Goal: Information Seeking & Learning: Learn about a topic

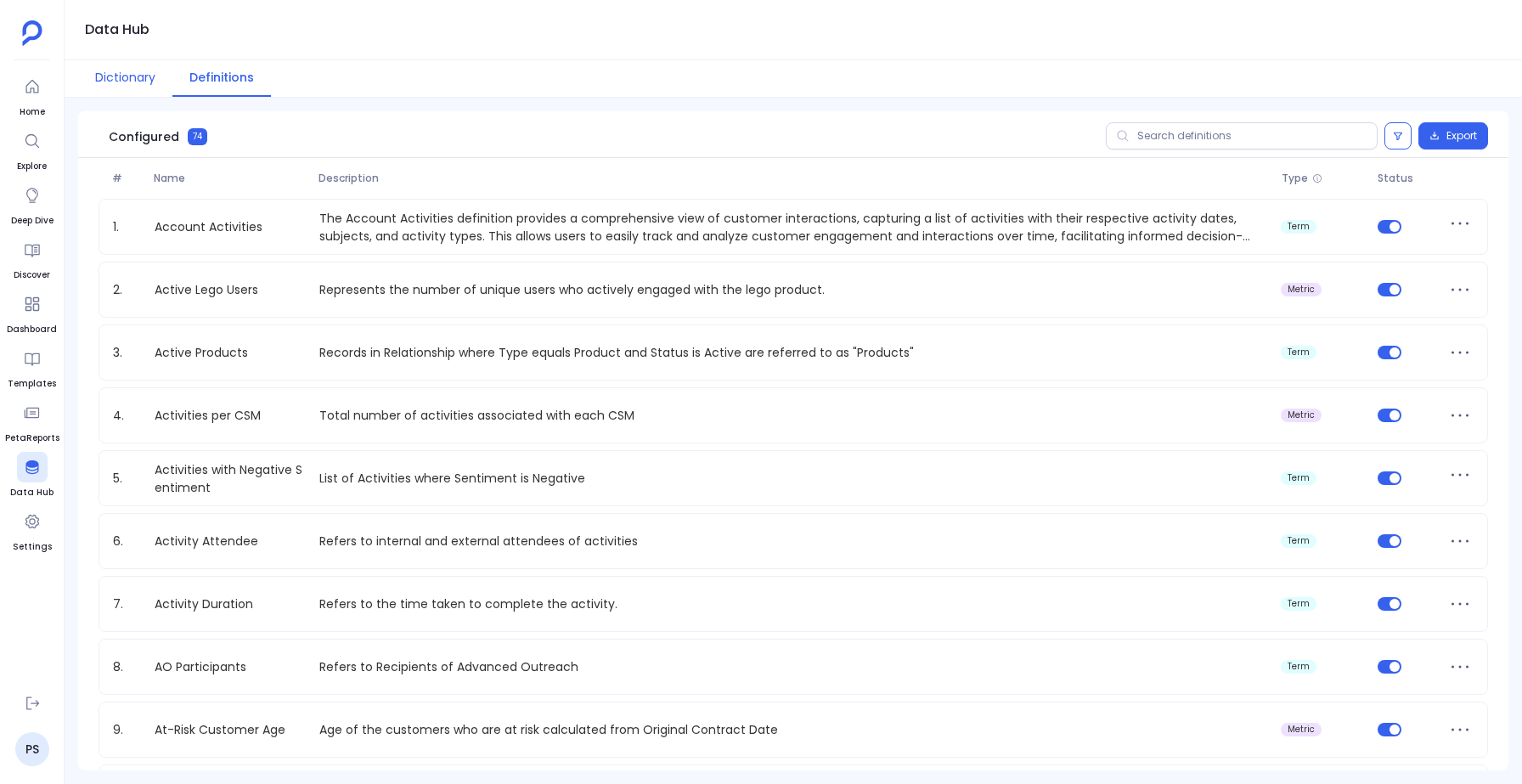
click at [106, 91] on button "Dictionary" at bounding box center [125, 78] width 94 height 37
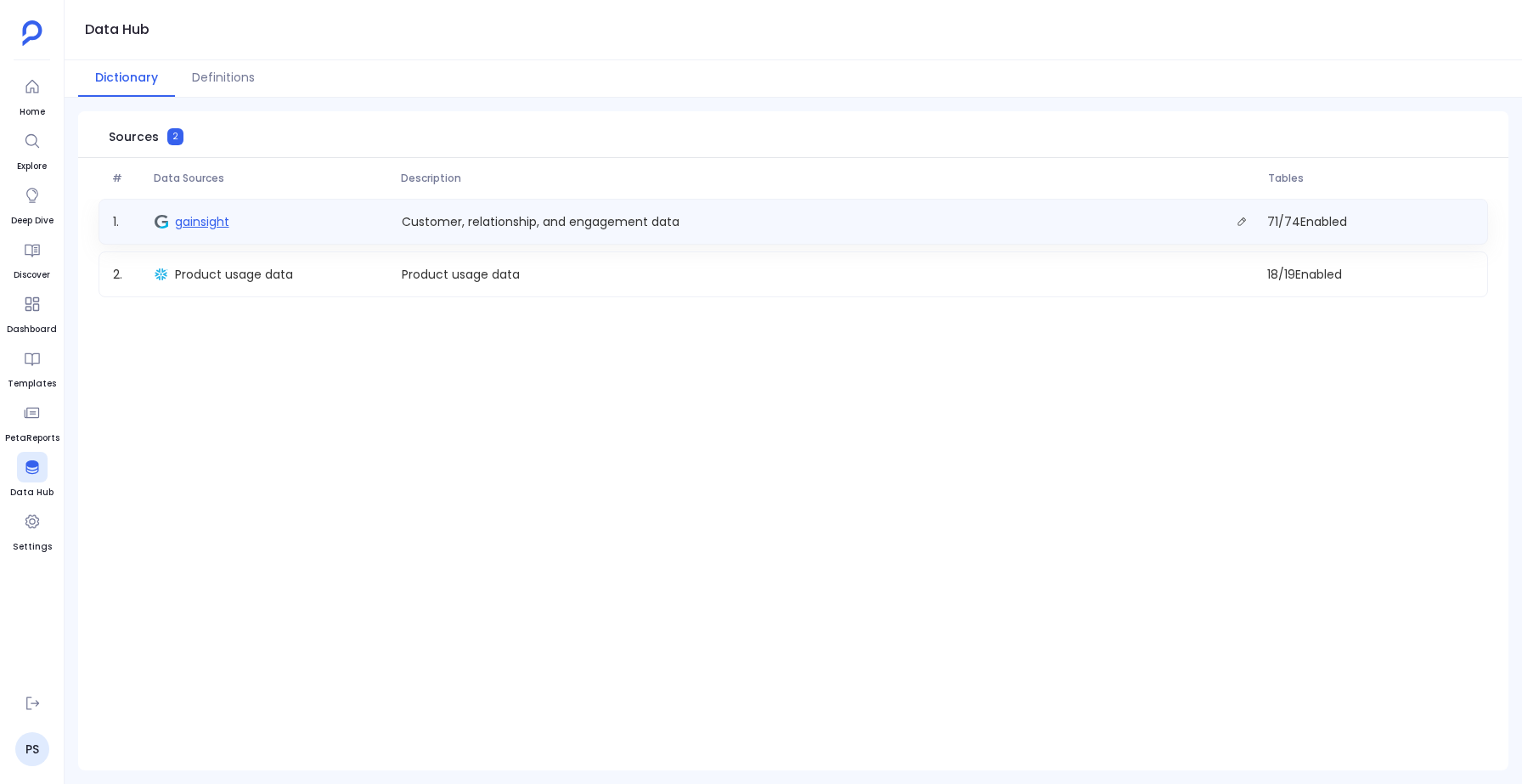
click at [191, 228] on span "gainsight" at bounding box center [202, 221] width 54 height 17
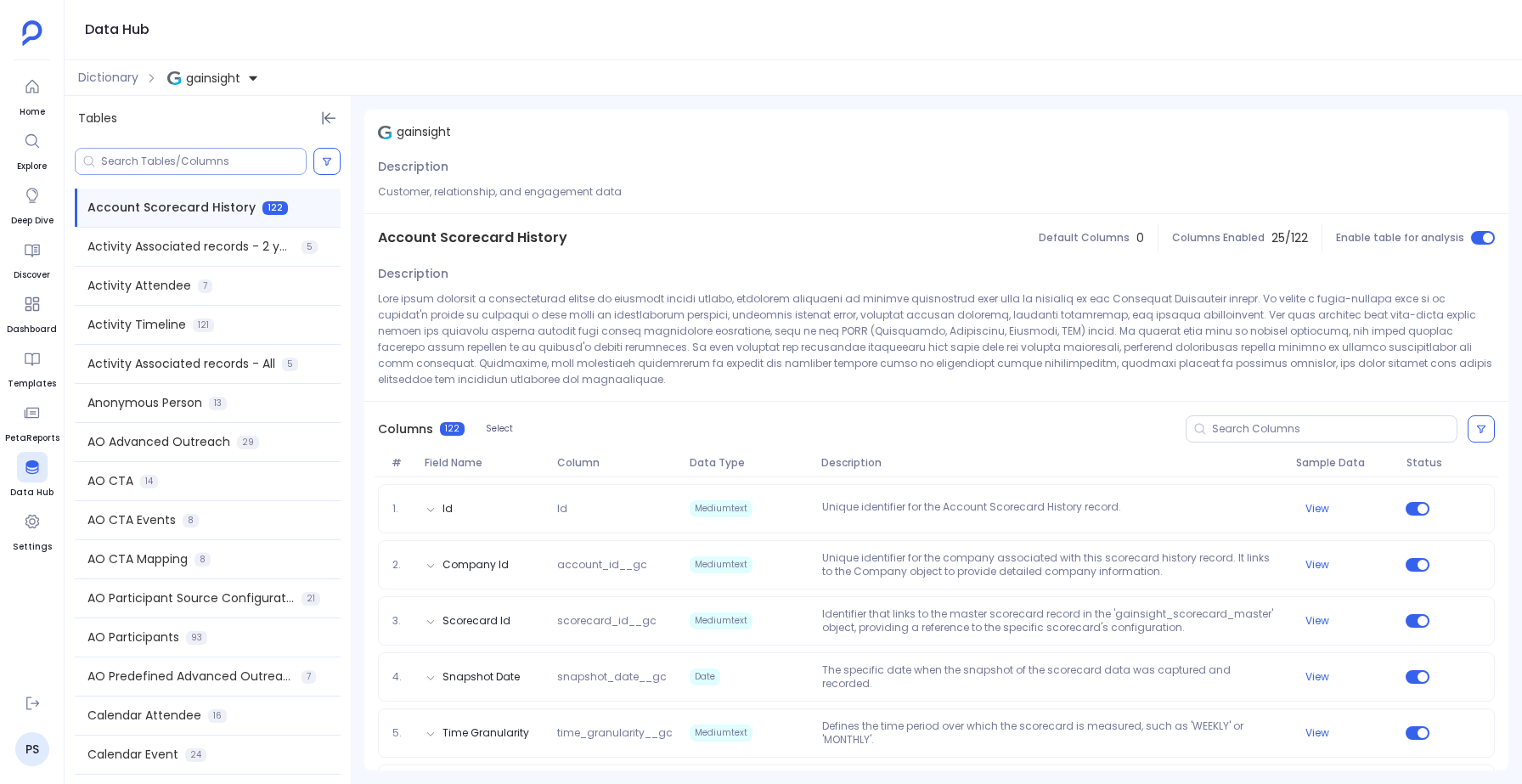
click at [156, 160] on input at bounding box center [203, 162] width 205 height 14
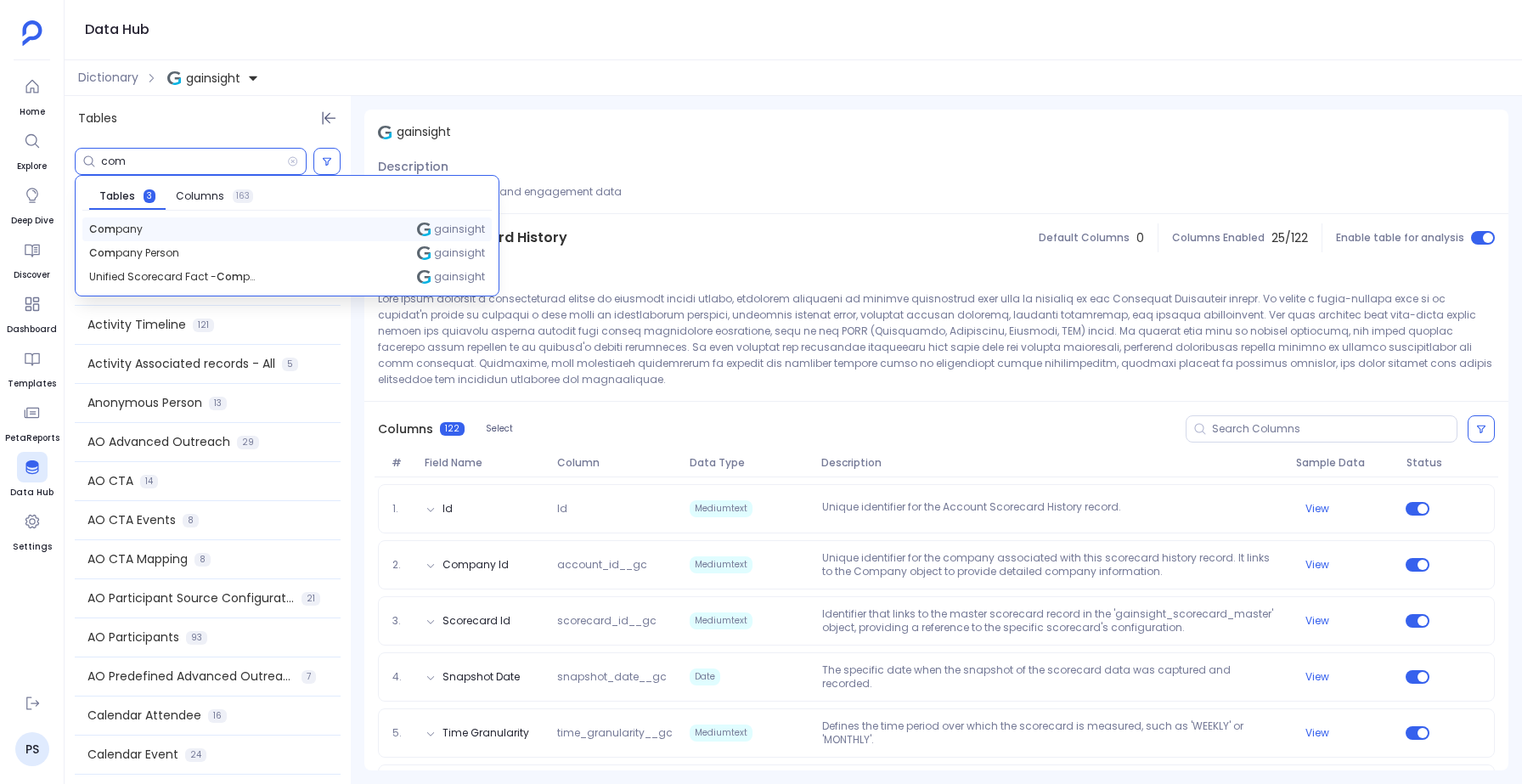
type input "com"
click at [111, 228] on span "Com pany" at bounding box center [116, 230] width 54 height 14
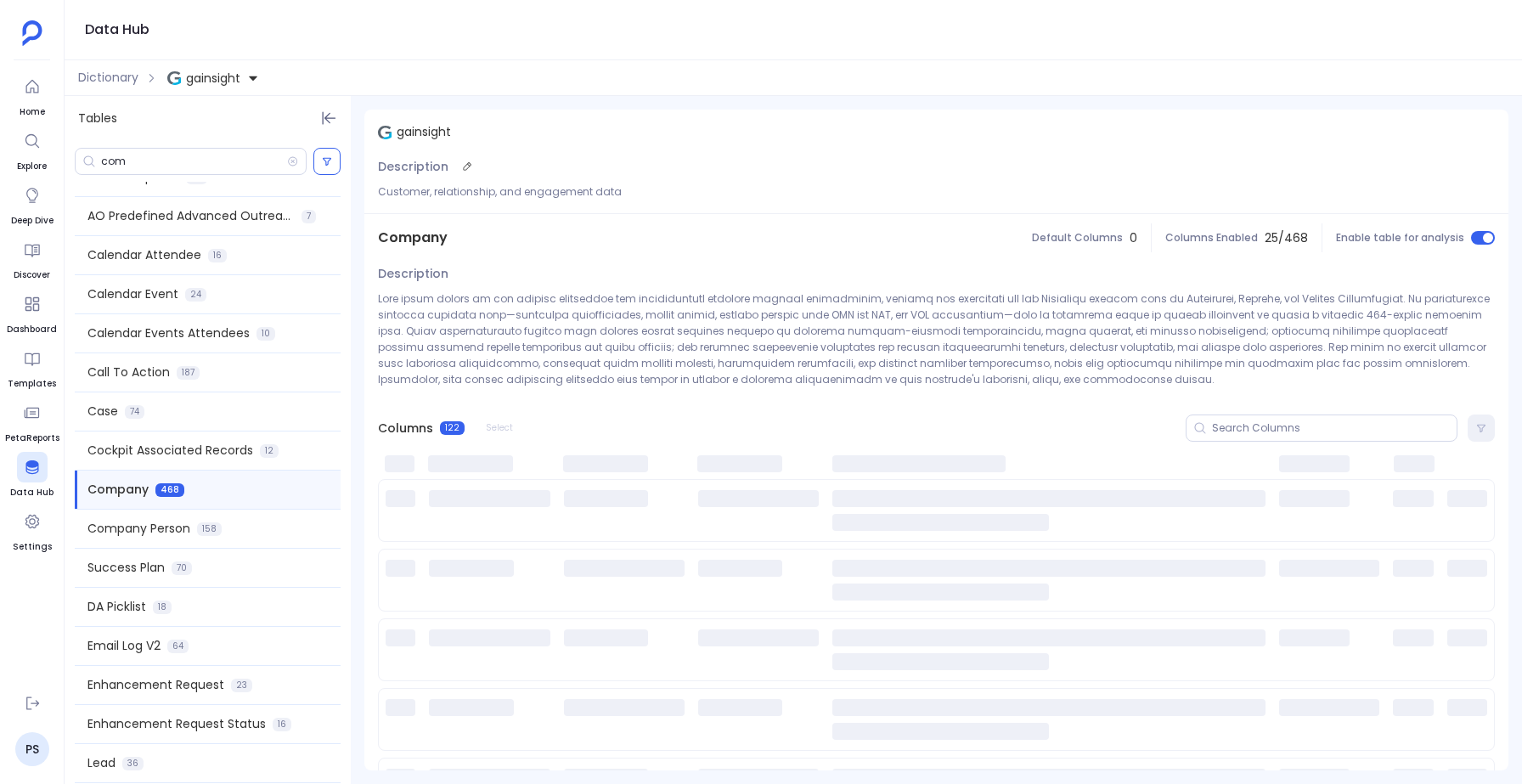
scroll to position [466, 0]
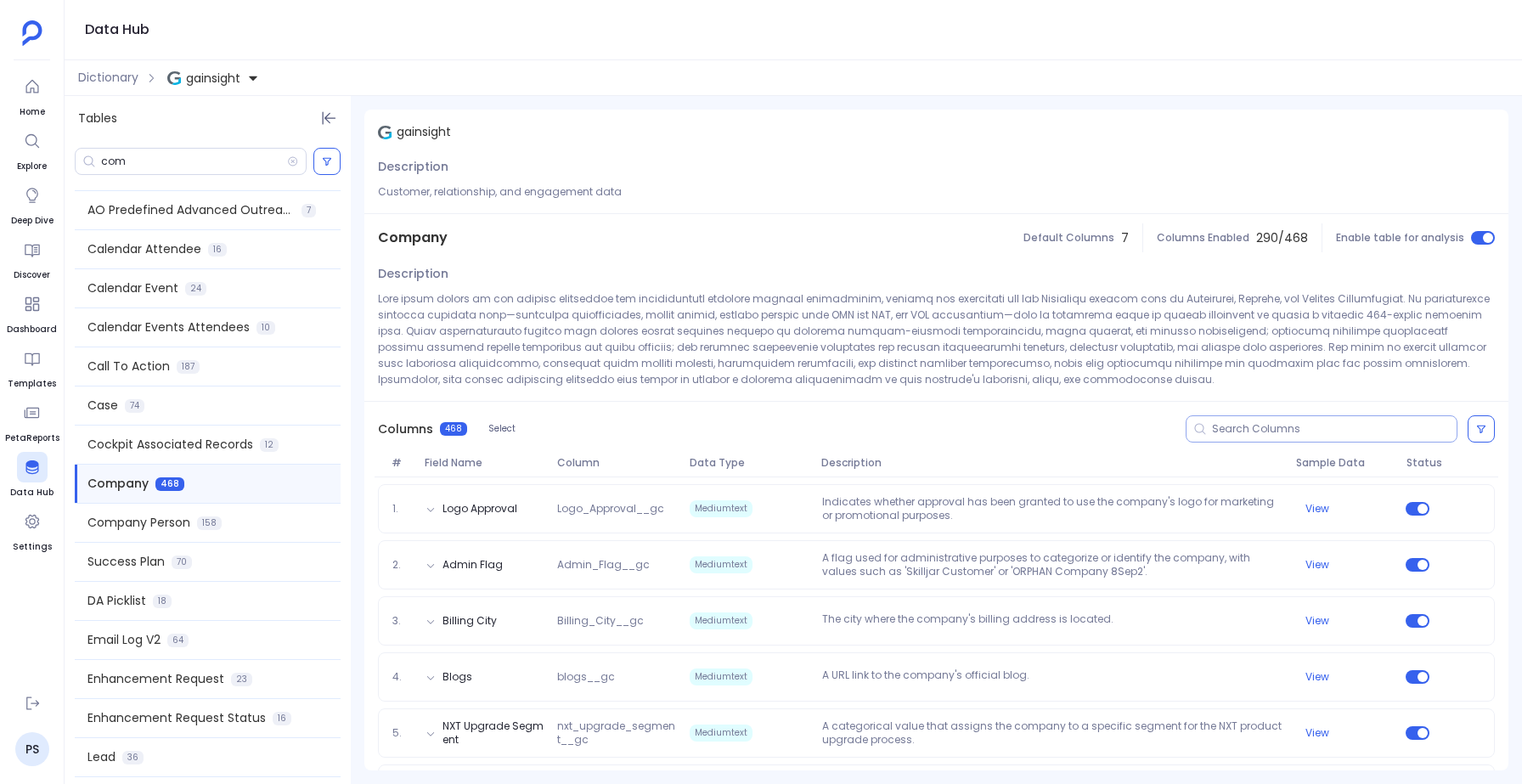
click at [1248, 426] on input at bounding box center [1334, 429] width 245 height 14
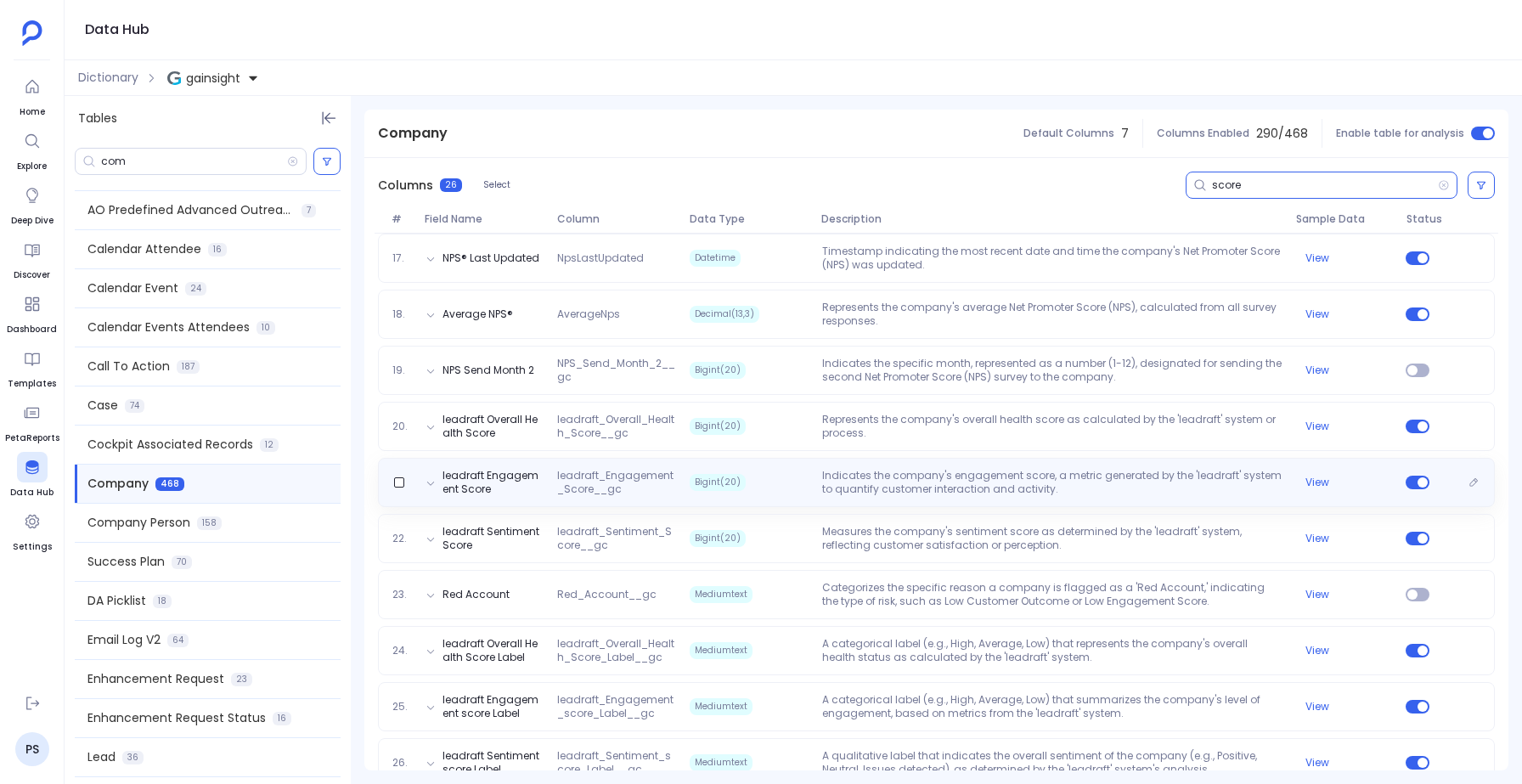
scroll to position [1177, 0]
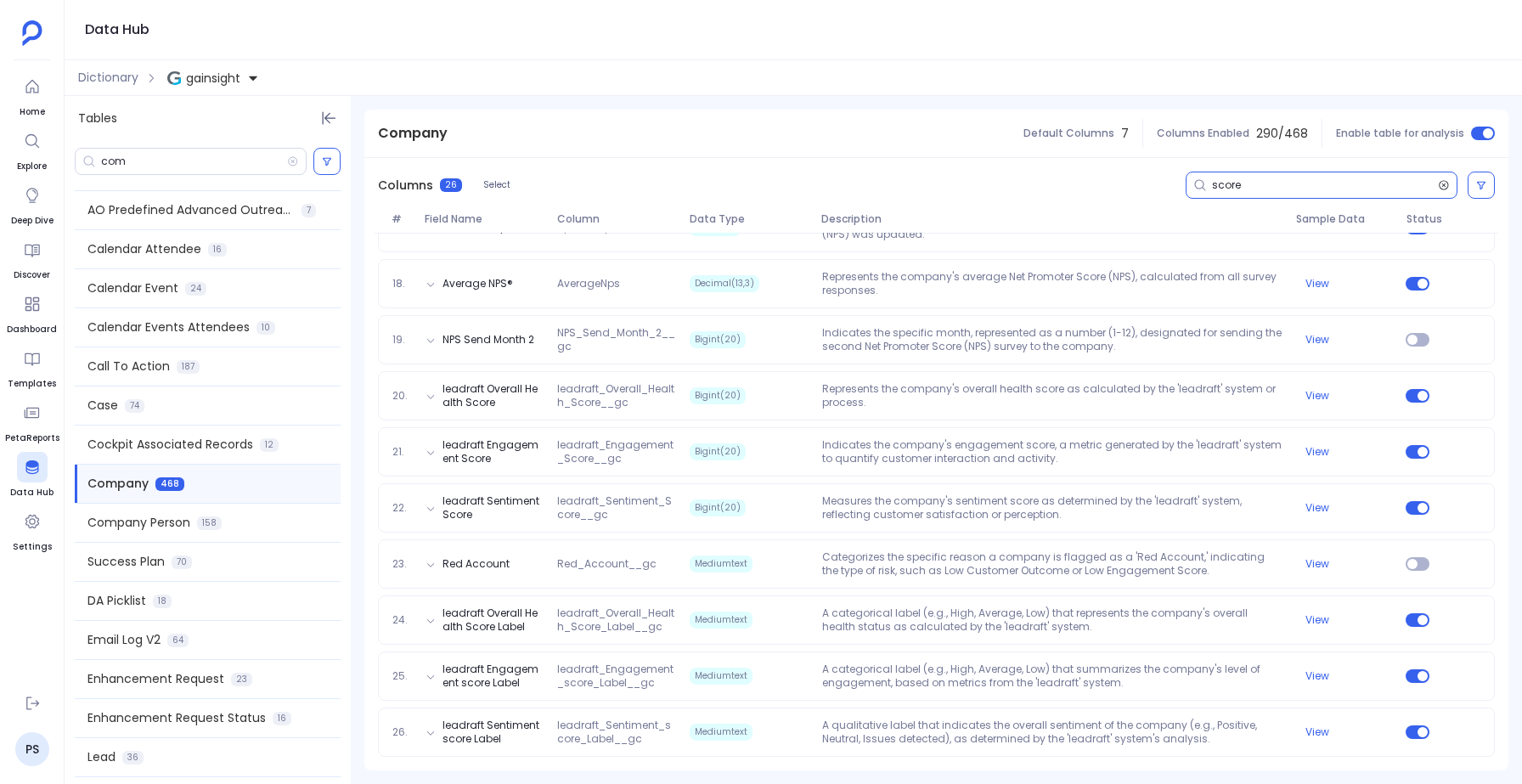
type input "score"
click at [1438, 186] on icon at bounding box center [1444, 186] width 12 height 14
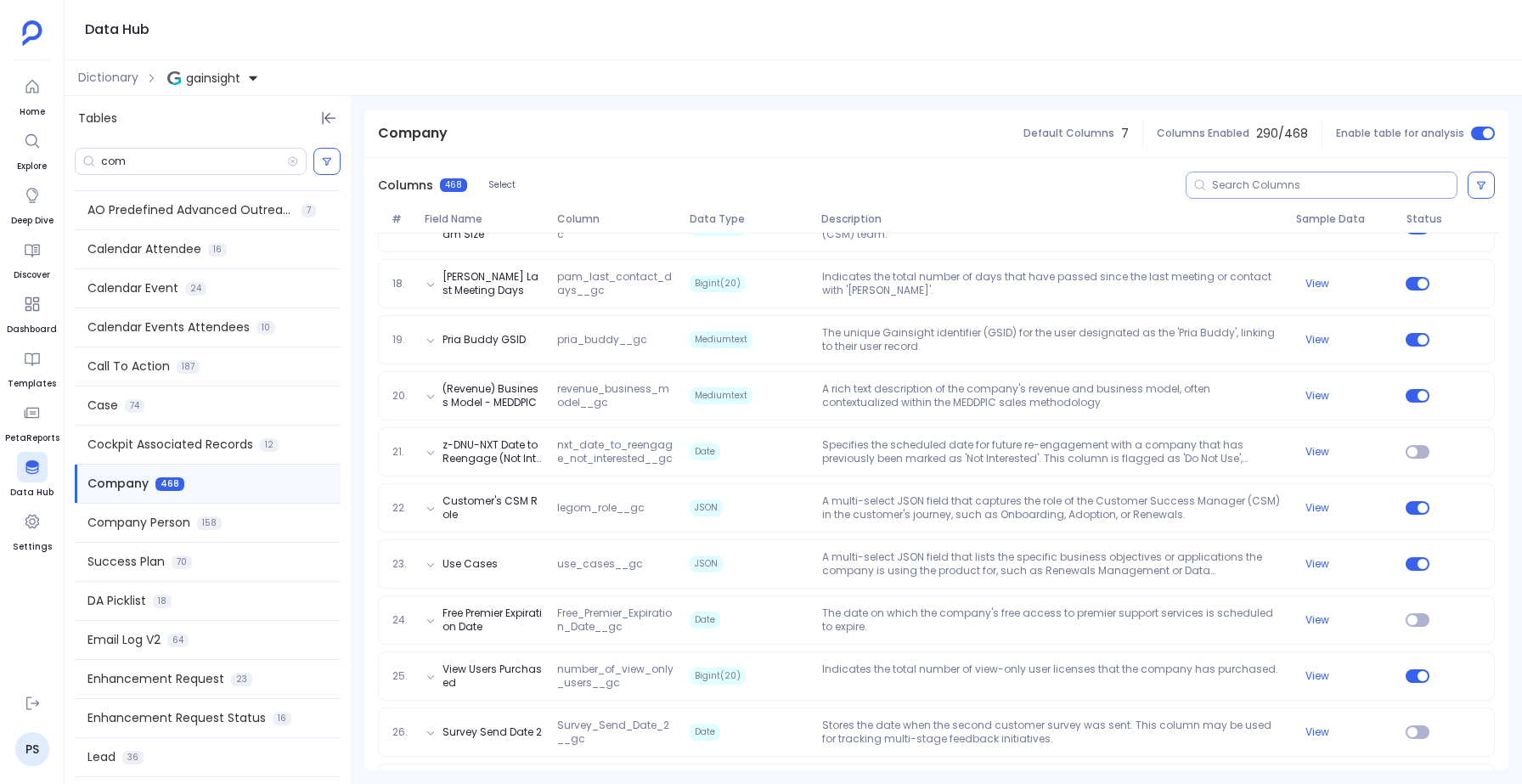
scroll to position [0, 0]
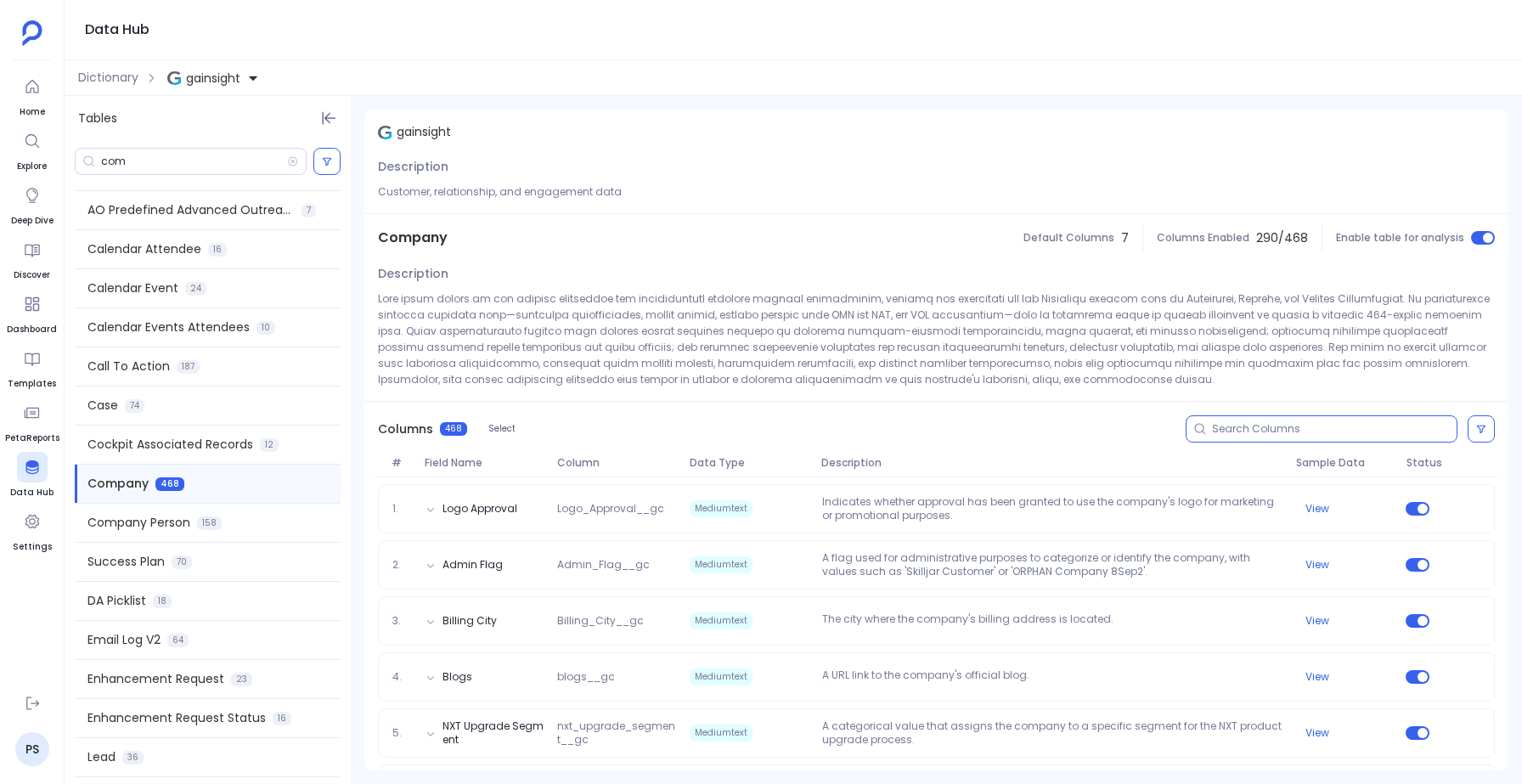
click at [1227, 427] on input at bounding box center [1334, 429] width 245 height 14
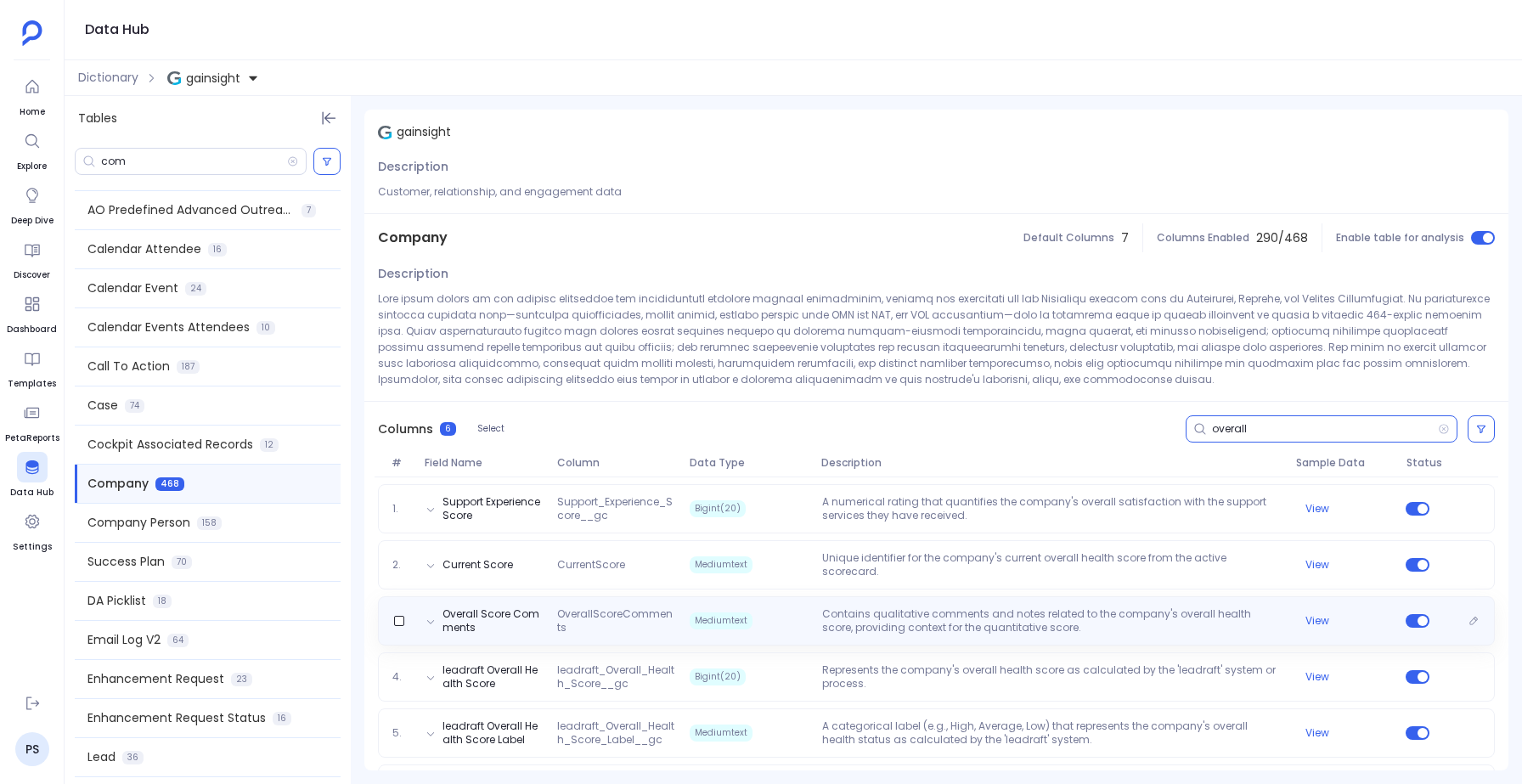
type input "overall"
click at [697, 613] on span "Mediumtext" at bounding box center [721, 620] width 63 height 17
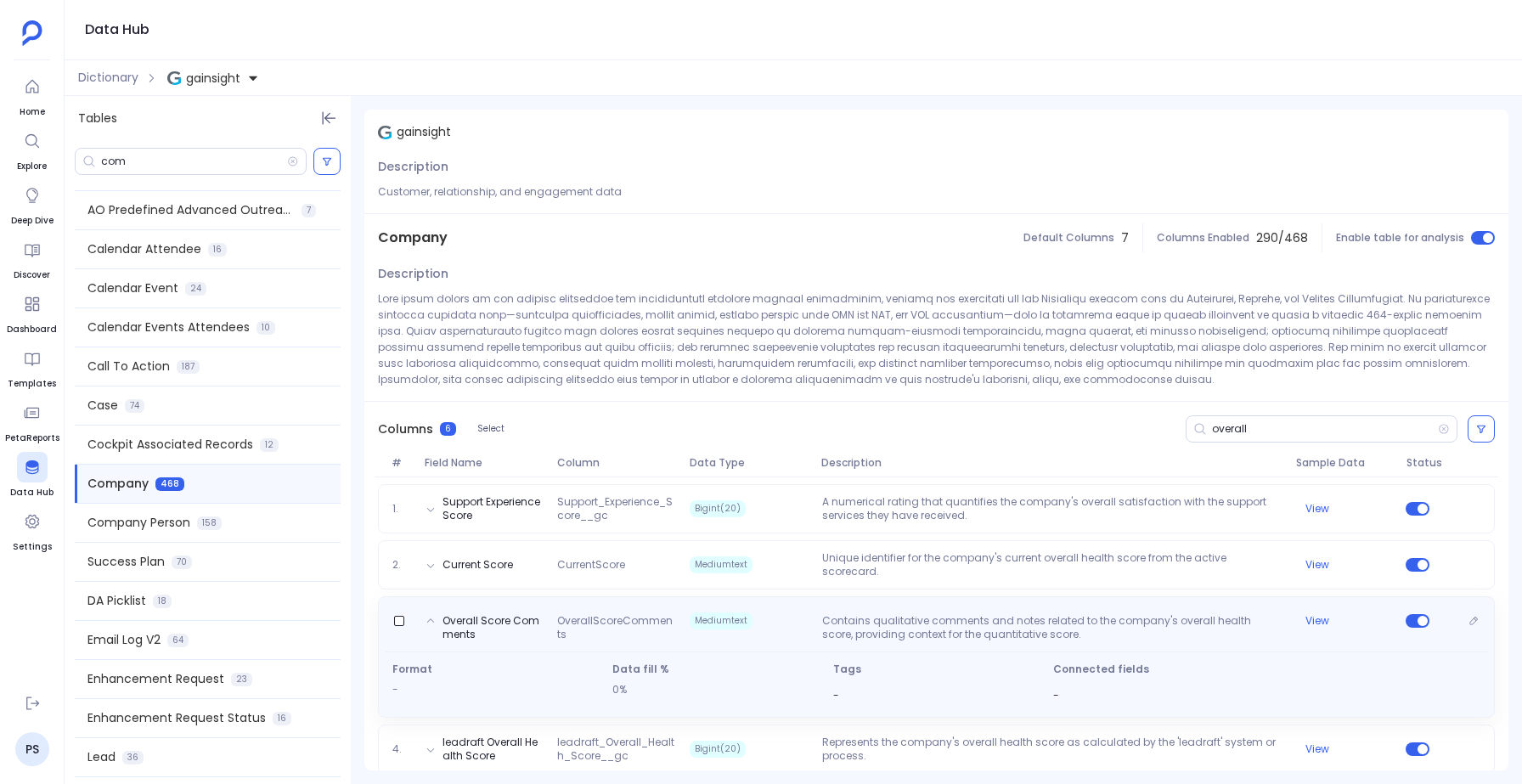
click at [697, 613] on span "Mediumtext" at bounding box center [721, 620] width 63 height 17
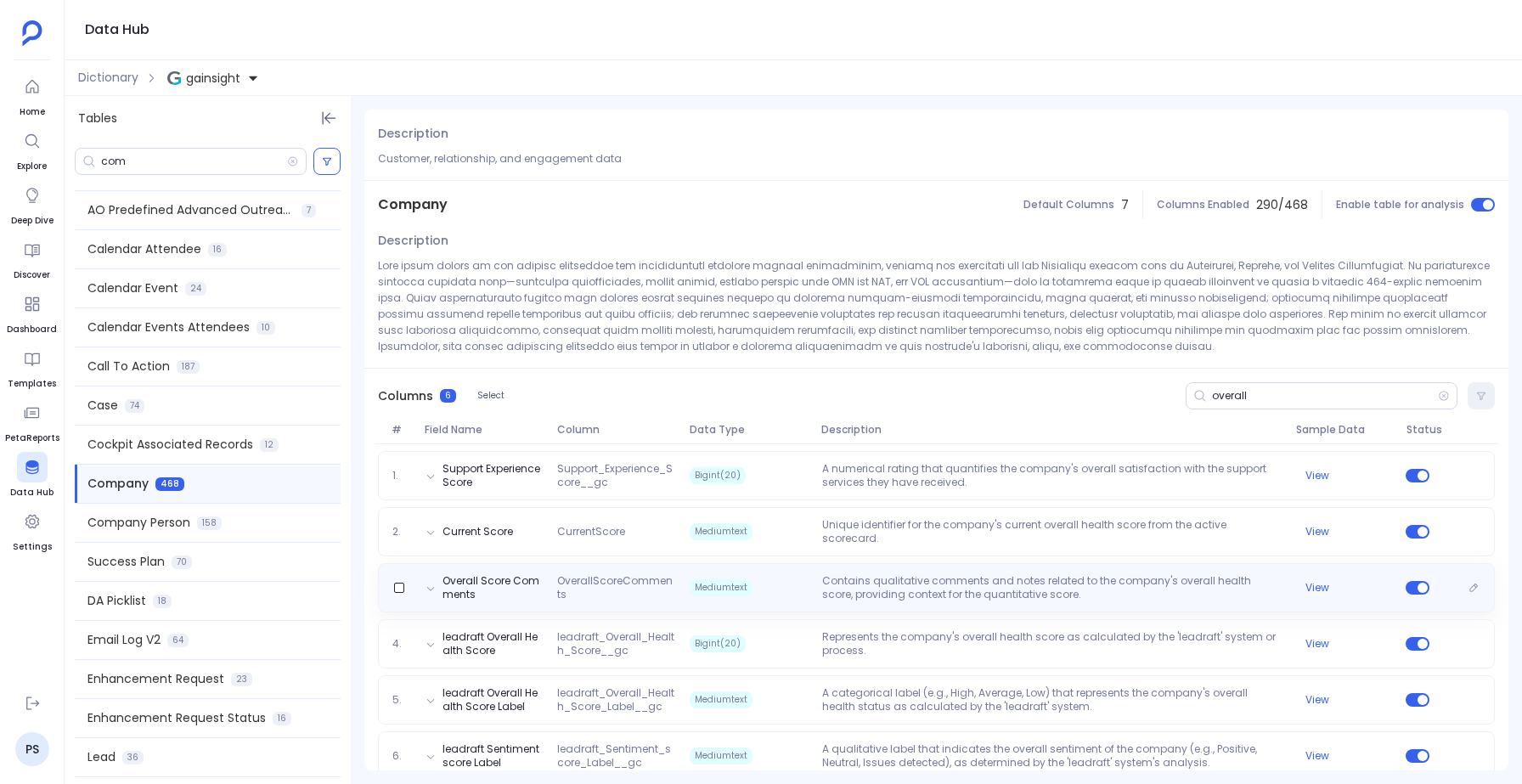
scroll to position [57, 0]
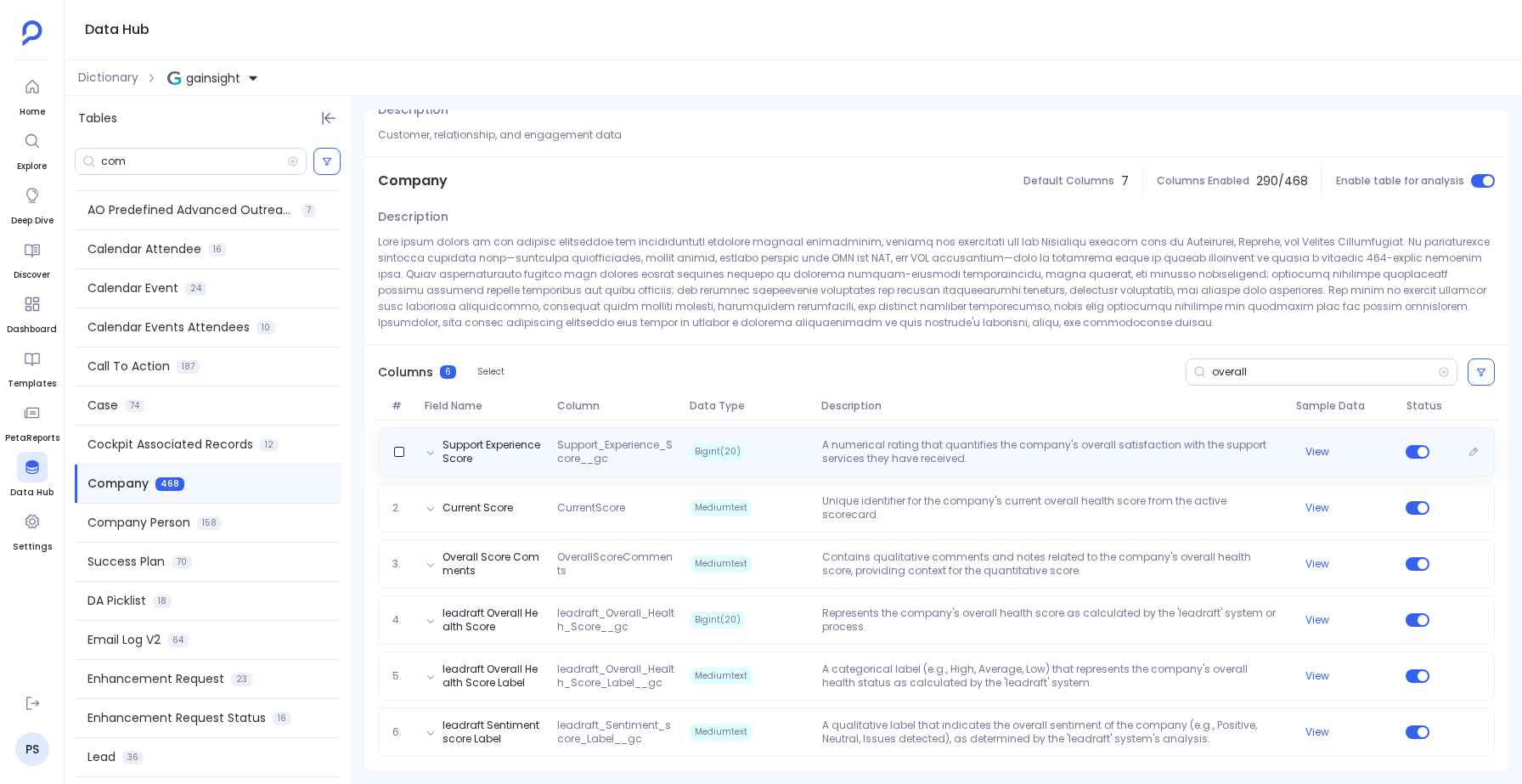
click at [715, 459] on span "Bigint(20)" at bounding box center [718, 451] width 56 height 17
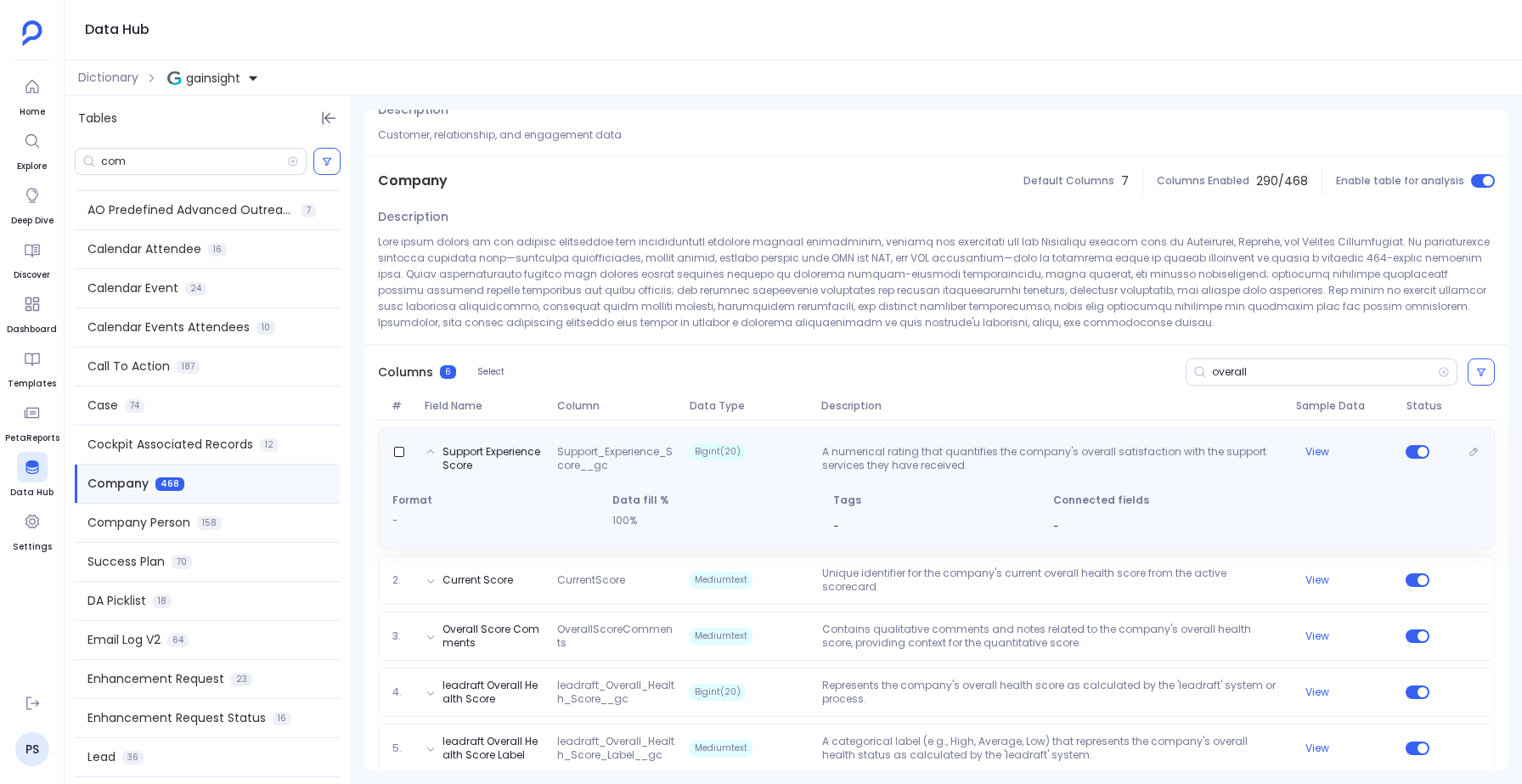
click at [715, 459] on span "Bigint(20)" at bounding box center [718, 451] width 56 height 17
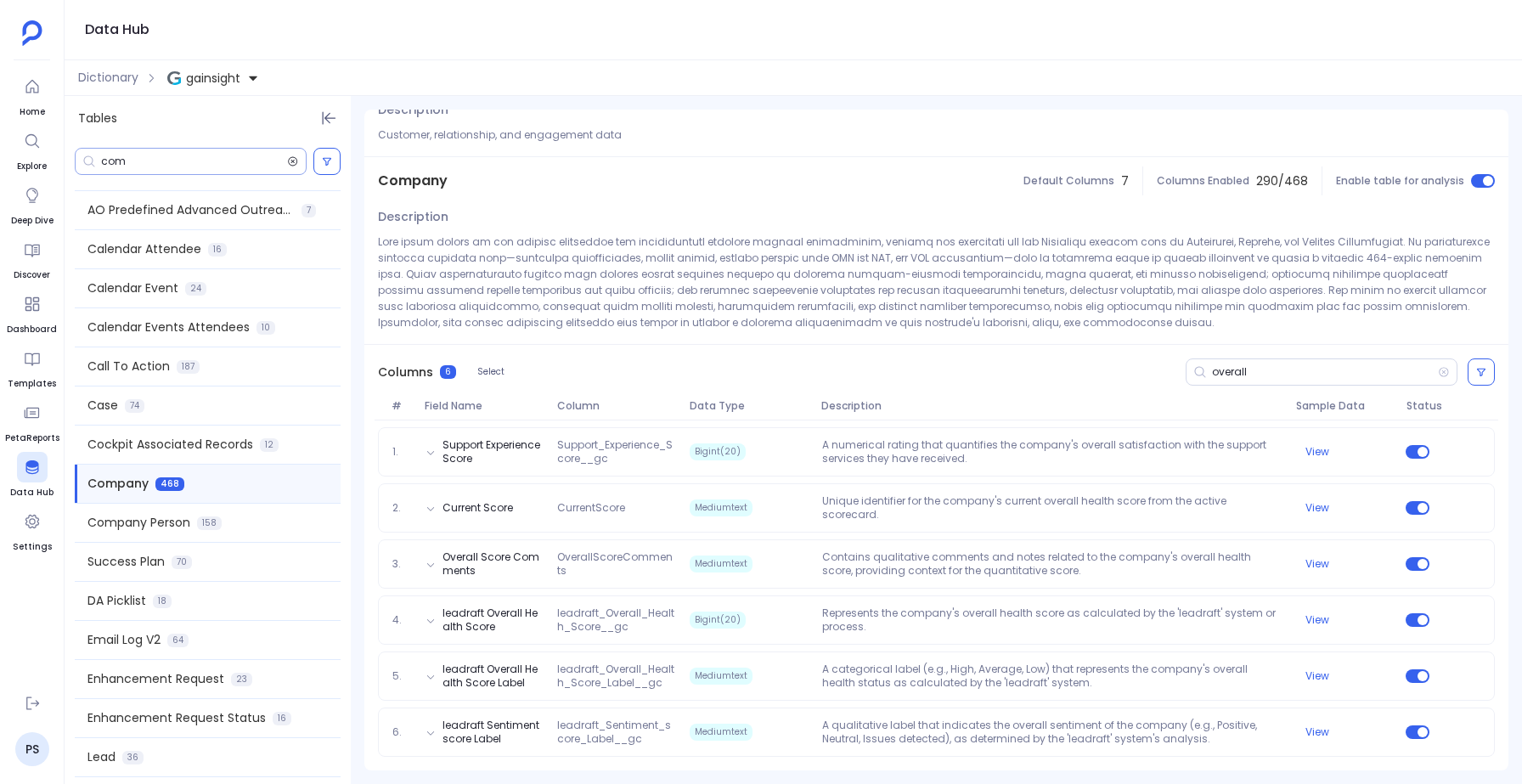
click at [293, 162] on icon at bounding box center [292, 162] width 11 height 14
click at [228, 163] on input at bounding box center [203, 162] width 205 height 14
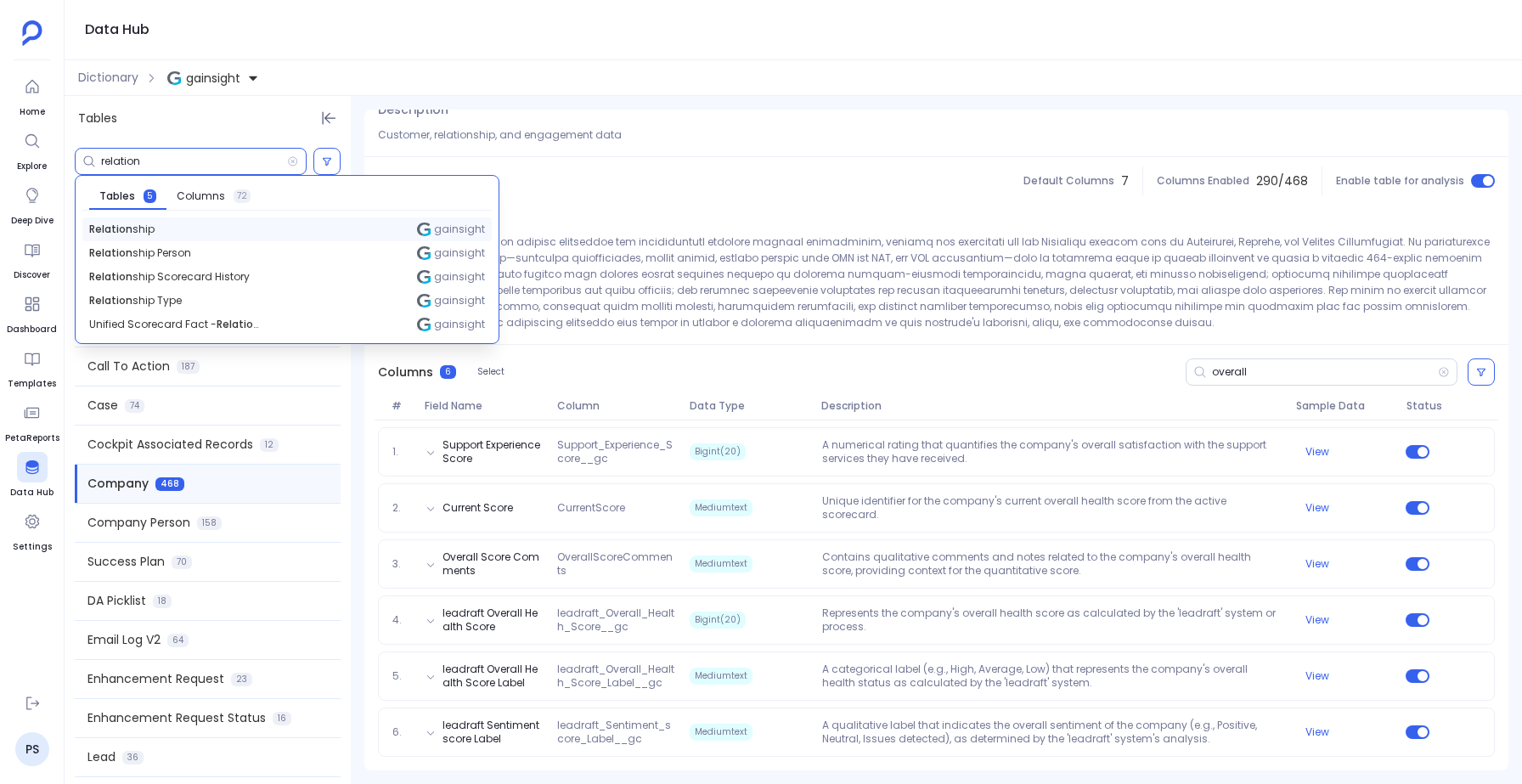
type input "relation"
click at [106, 231] on span "Relation ship" at bounding box center [121, 230] width 65 height 14
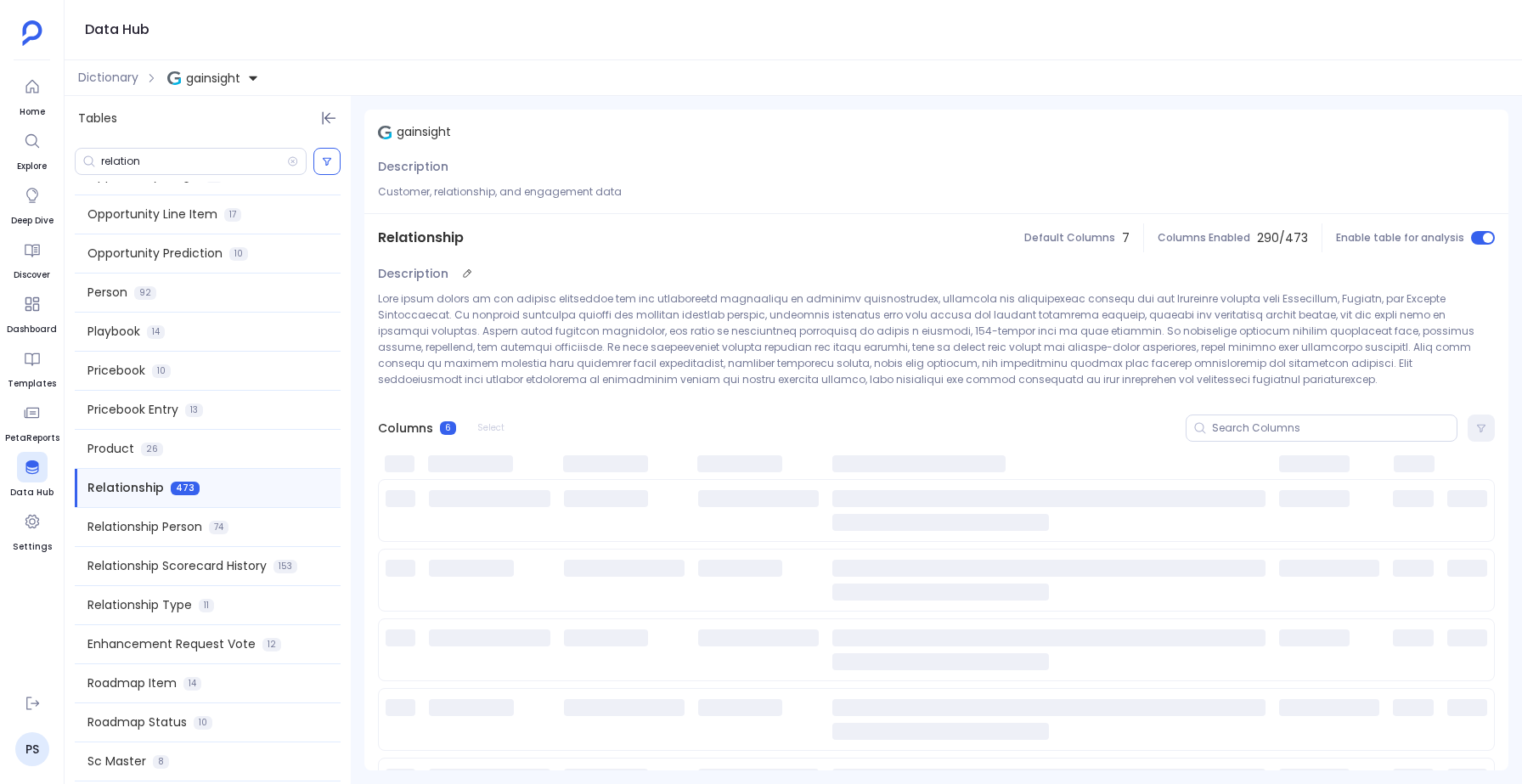
scroll to position [1521, 0]
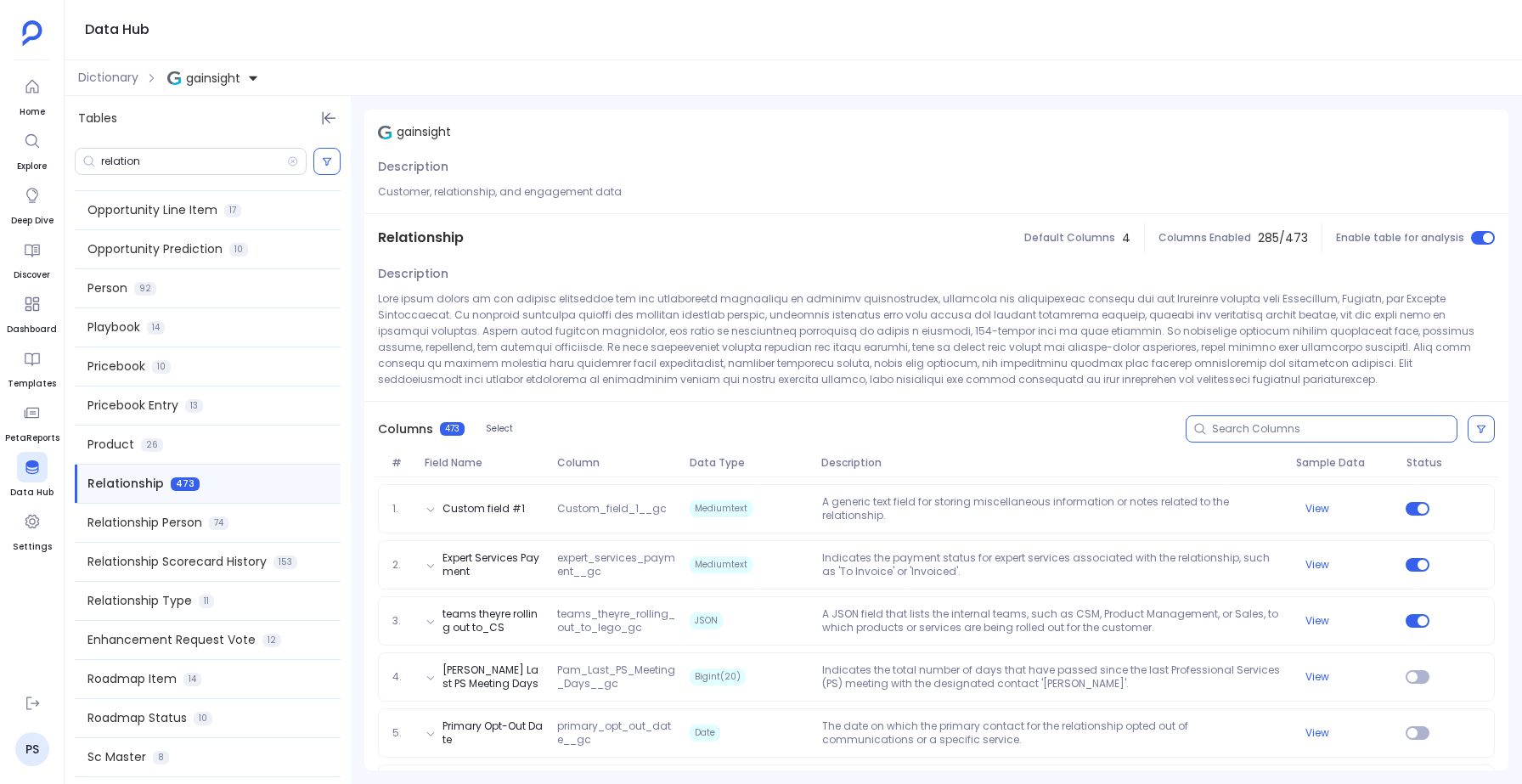
click at [1234, 429] on input at bounding box center [1334, 429] width 245 height 14
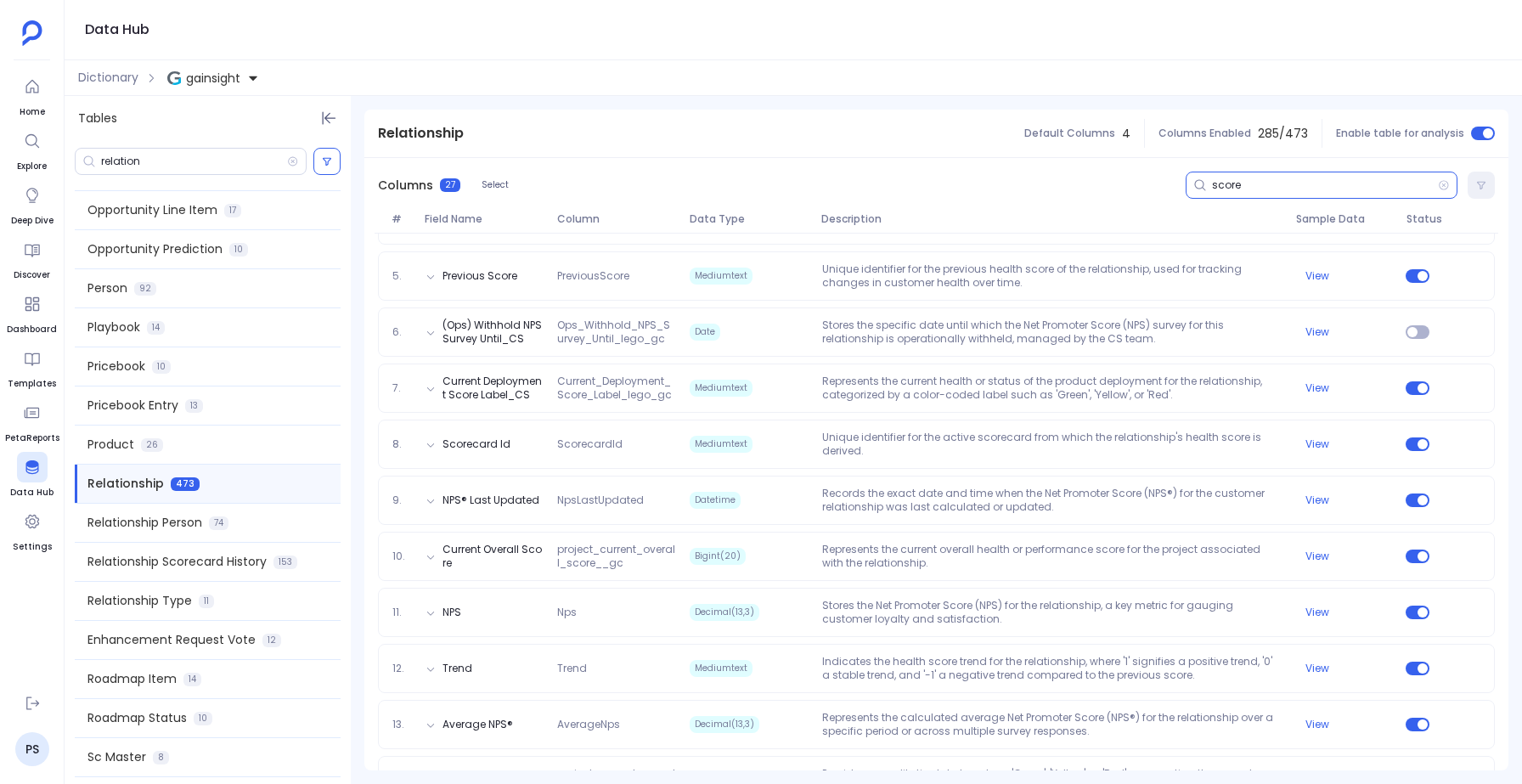
scroll to position [457, 0]
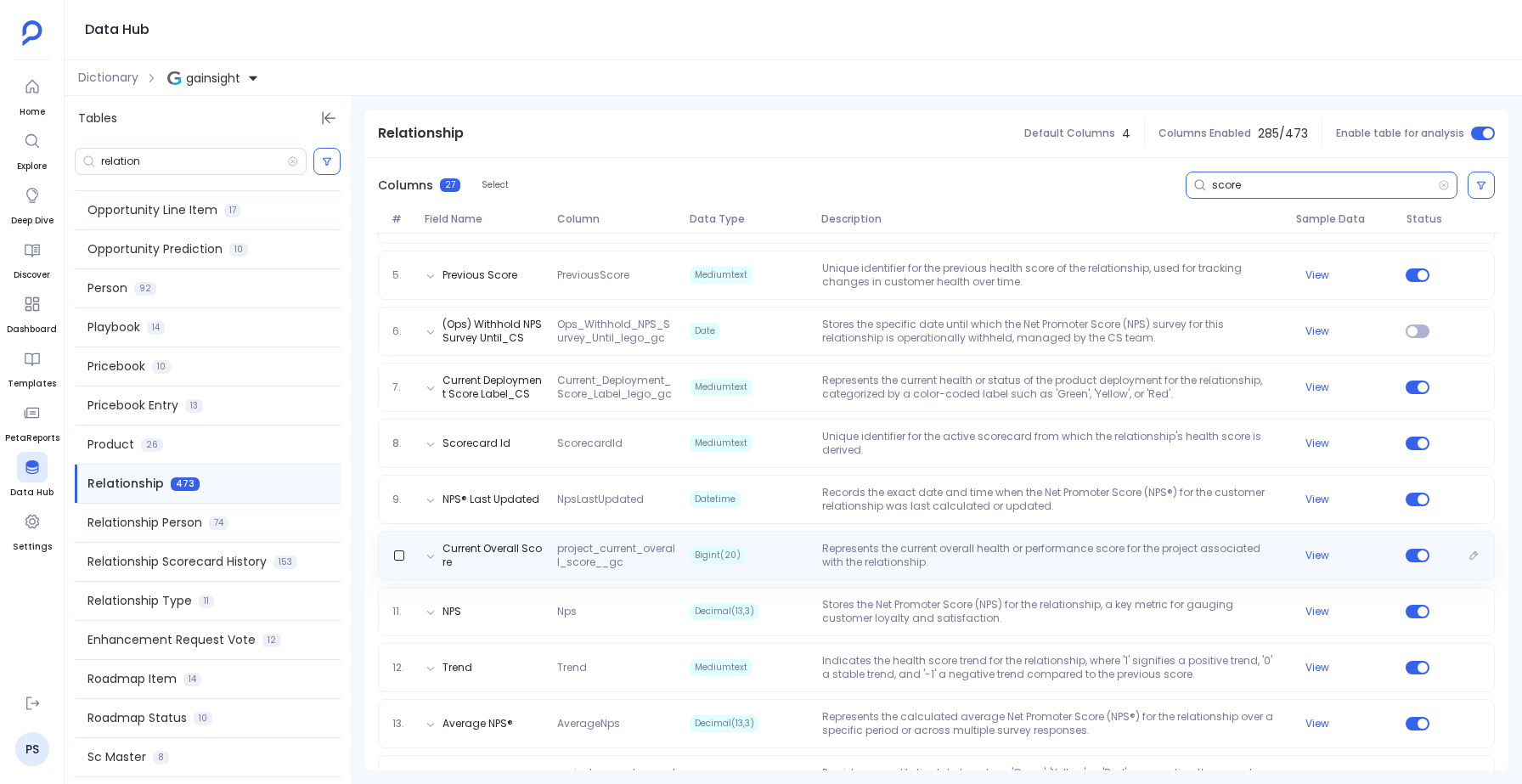
type input "score"
click at [695, 554] on span "Bigint(20)" at bounding box center [718, 554] width 56 height 17
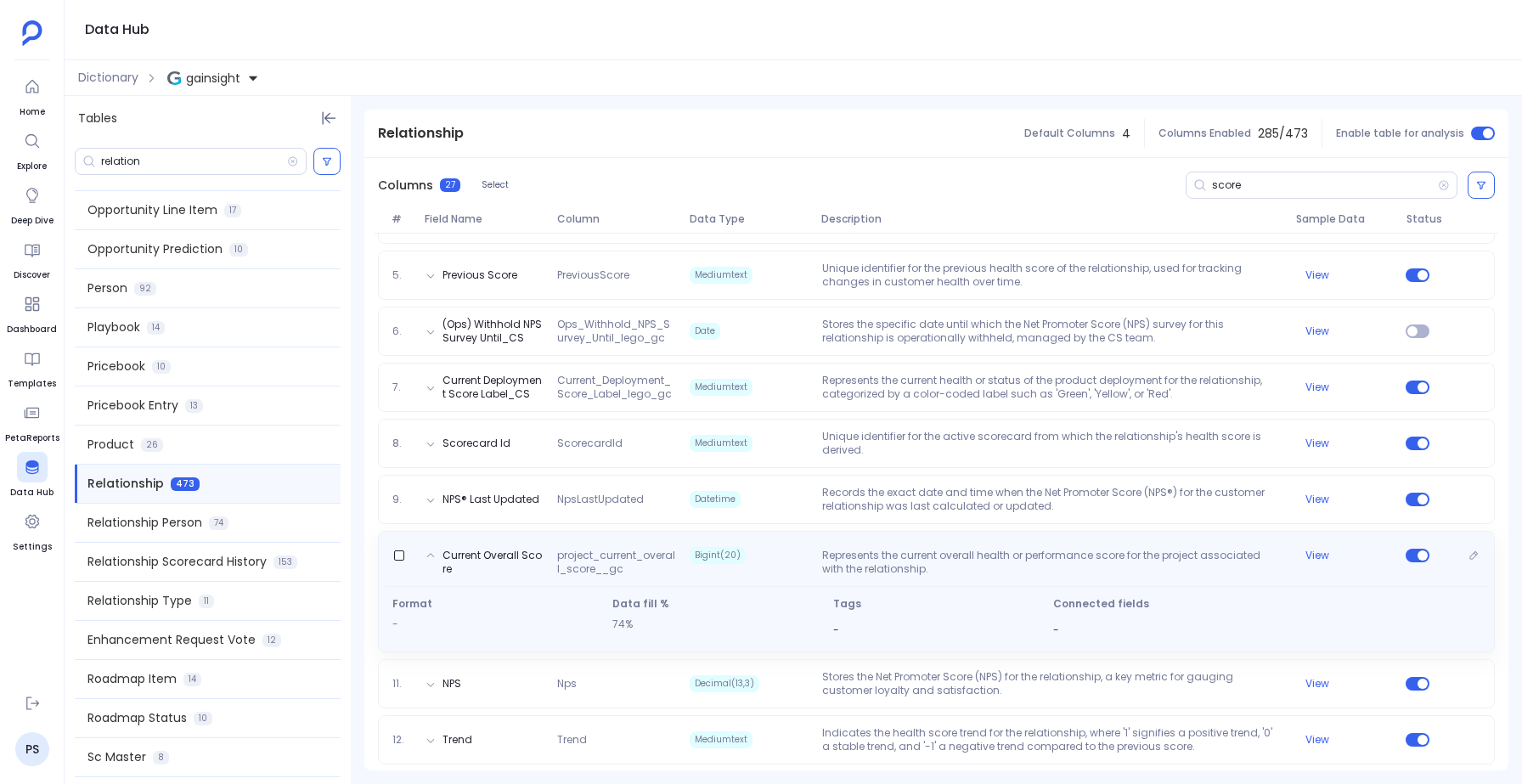
click at [695, 554] on span "Bigint(20)" at bounding box center [718, 554] width 56 height 17
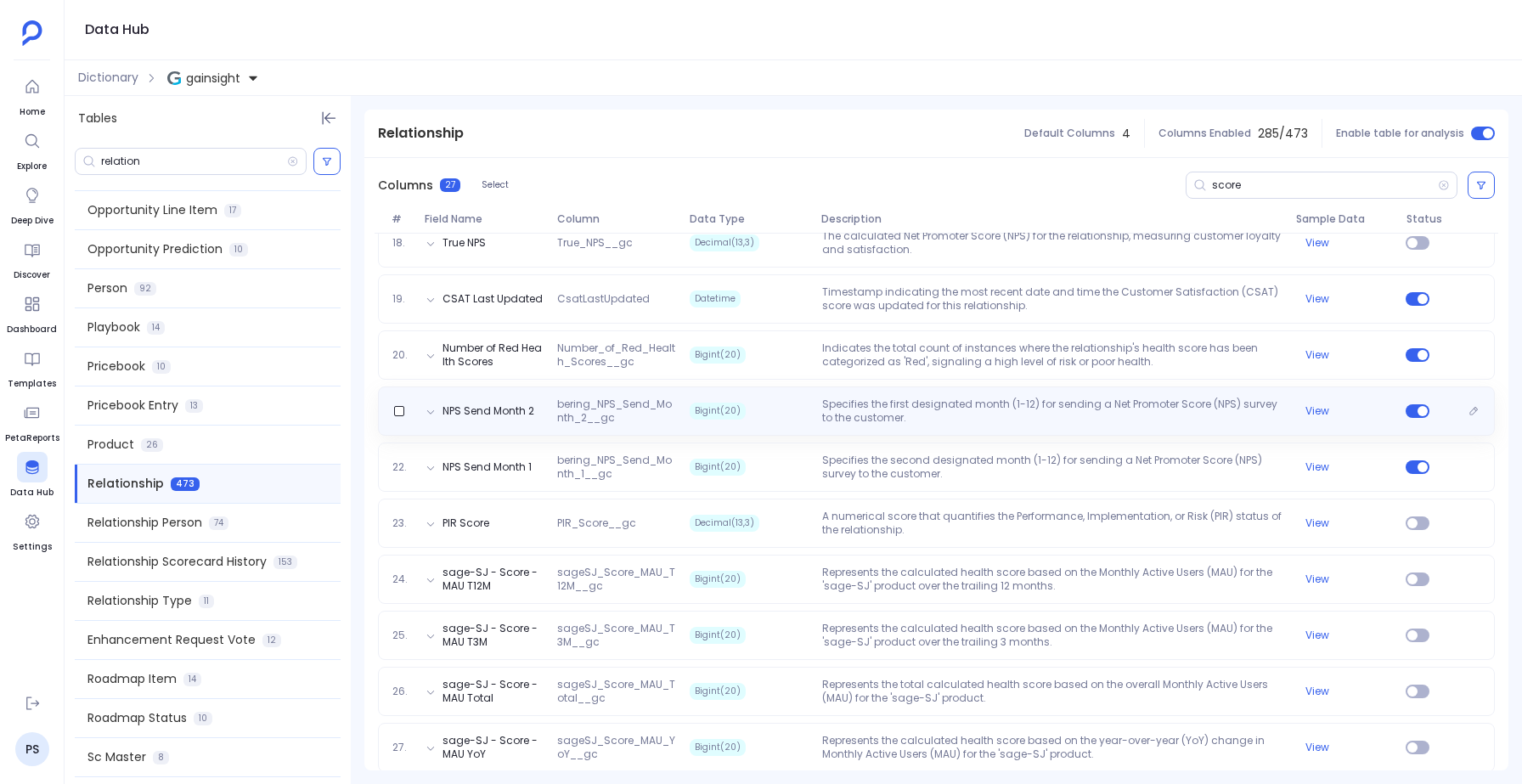
scroll to position [1233, 0]
